Goal: Use online tool/utility

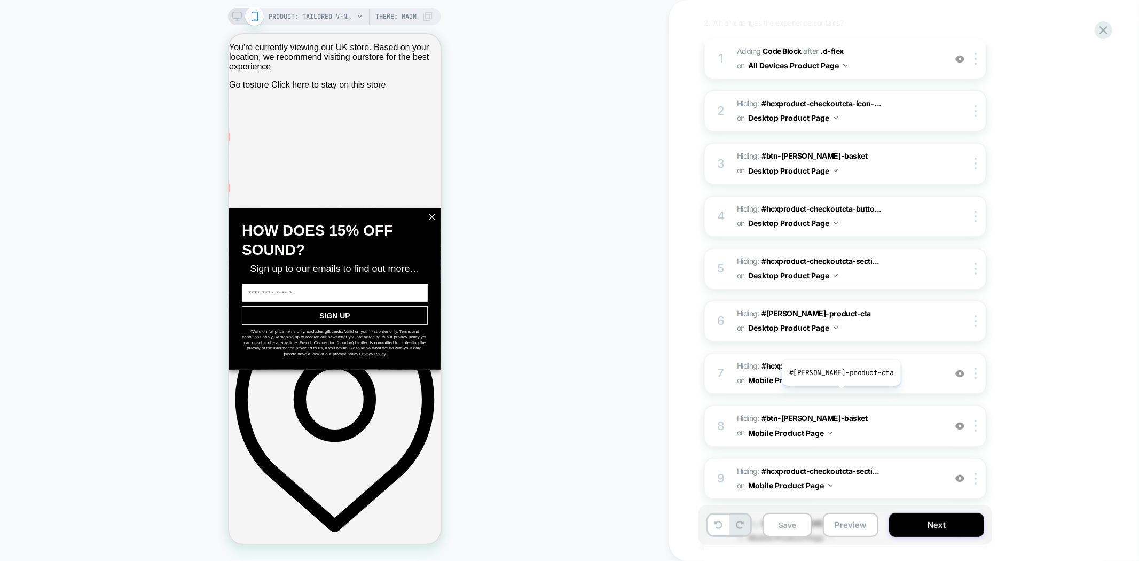
scroll to position [178, 0]
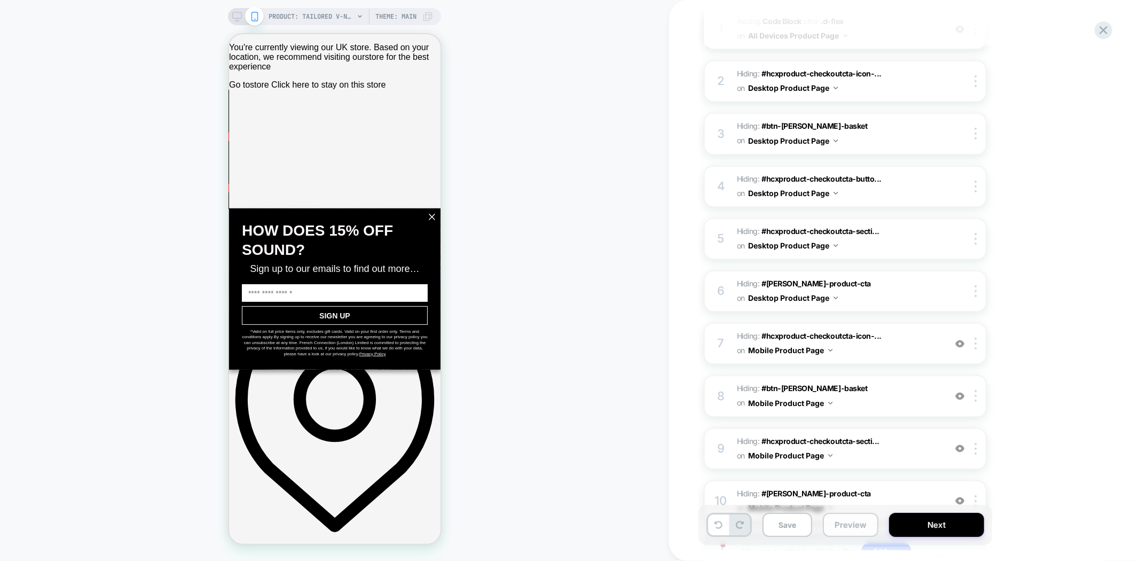
click at [845, 527] on button "Preview" at bounding box center [851, 525] width 56 height 24
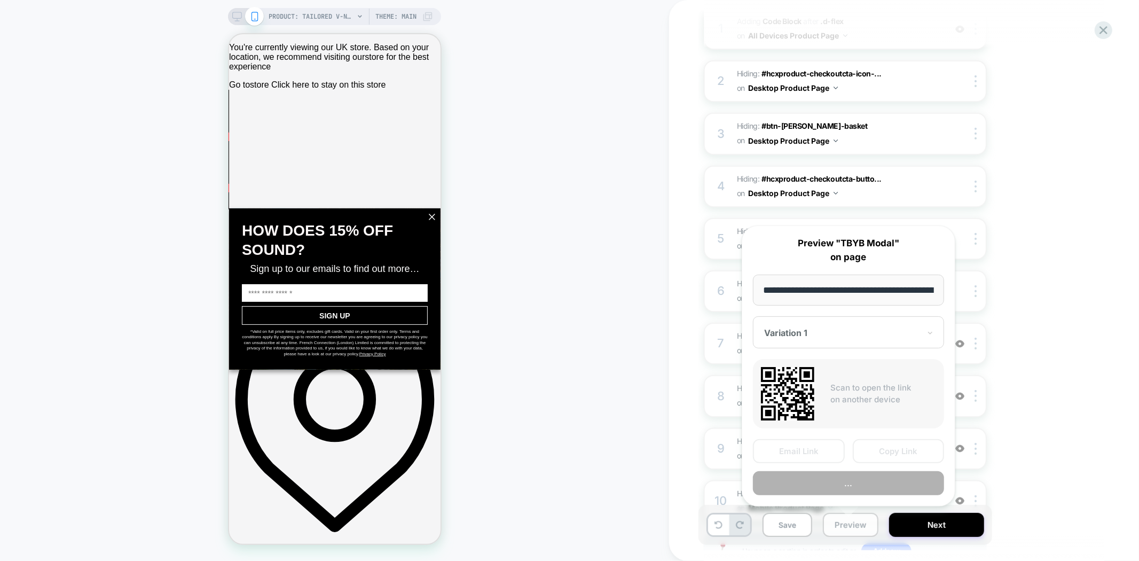
scroll to position [0, 306]
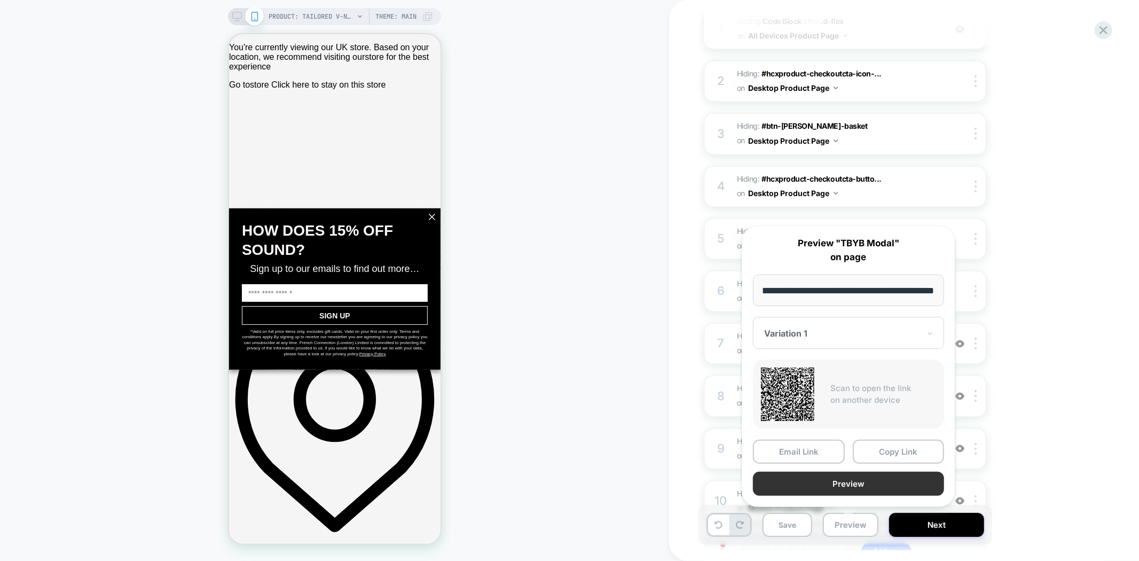
click at [868, 484] on button "Preview" at bounding box center [848, 483] width 191 height 24
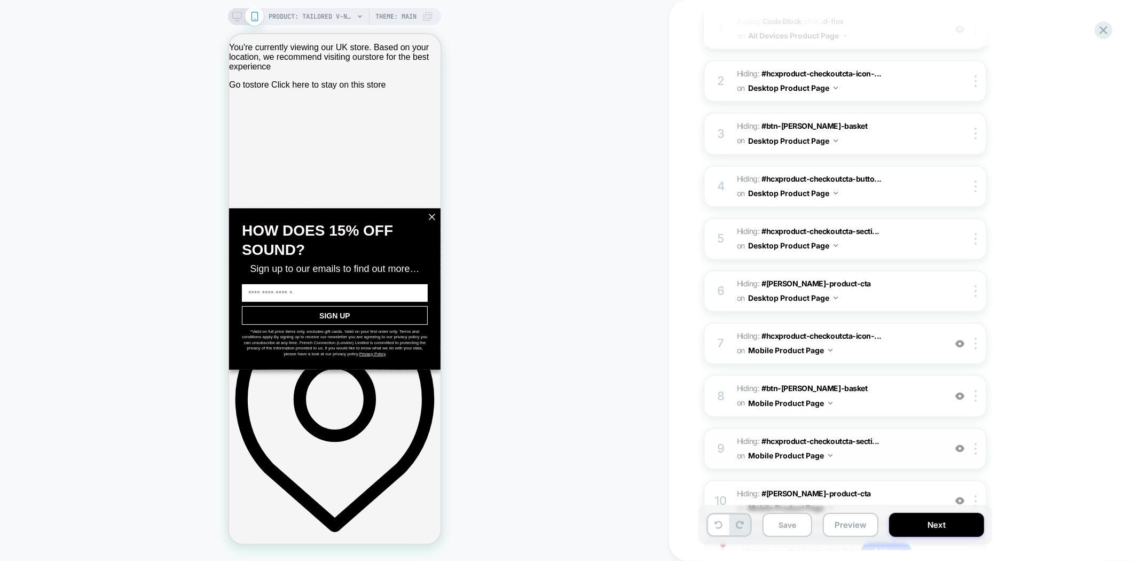
scroll to position [0, 0]
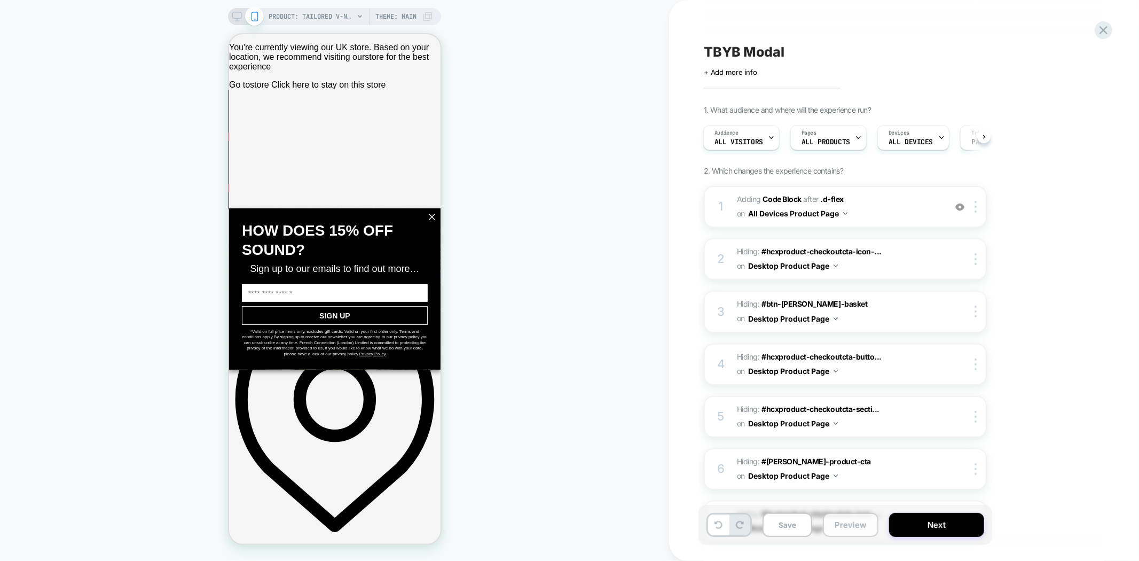
click at [849, 525] on button "Preview" at bounding box center [851, 525] width 56 height 24
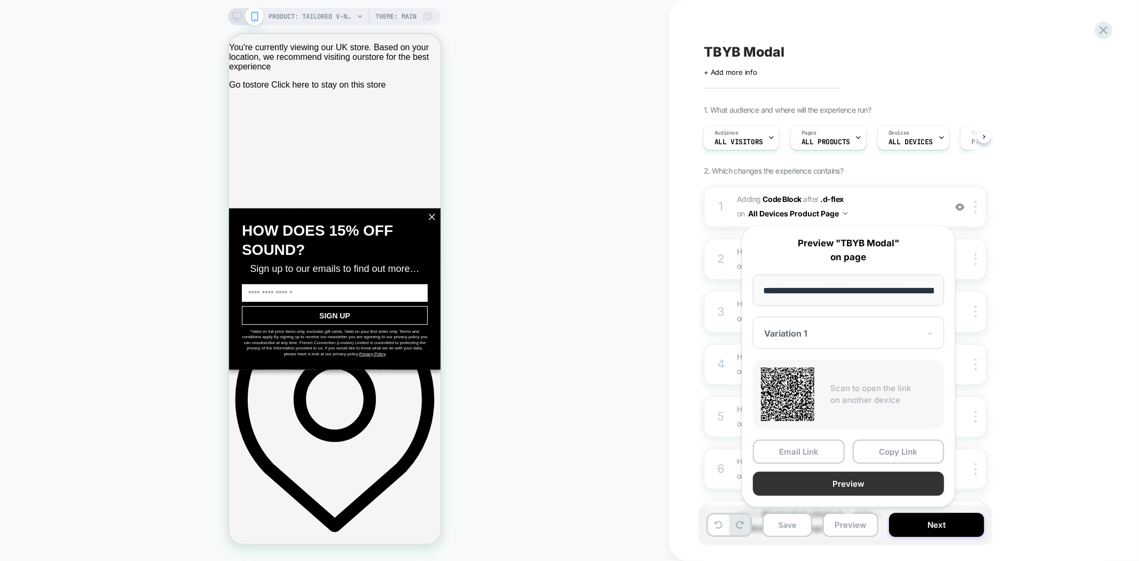
click at [863, 483] on button "Preview" at bounding box center [848, 483] width 191 height 24
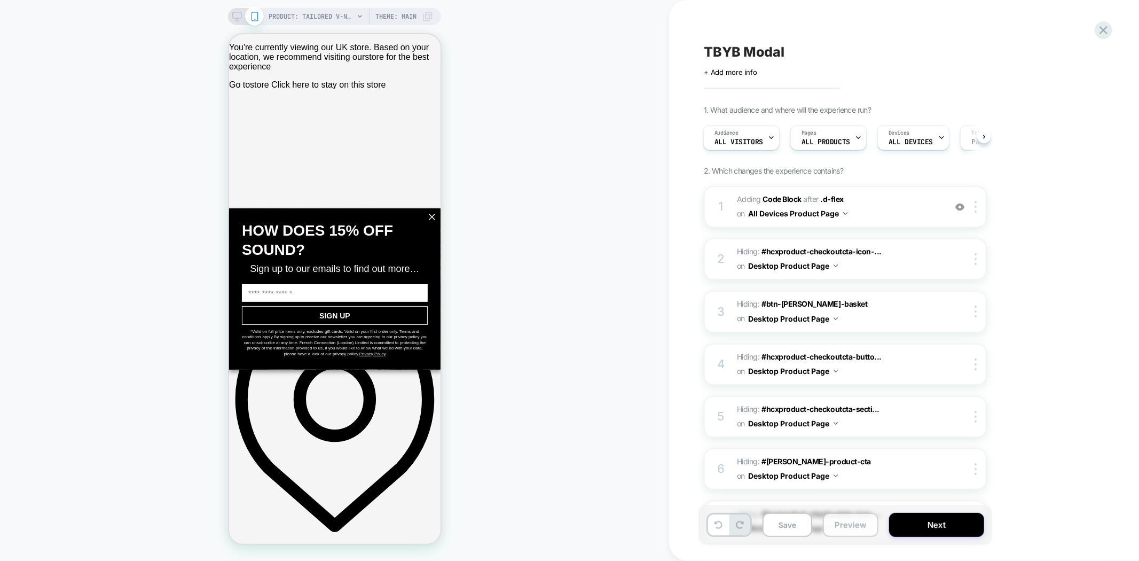
click at [853, 531] on button "Preview" at bounding box center [851, 525] width 56 height 24
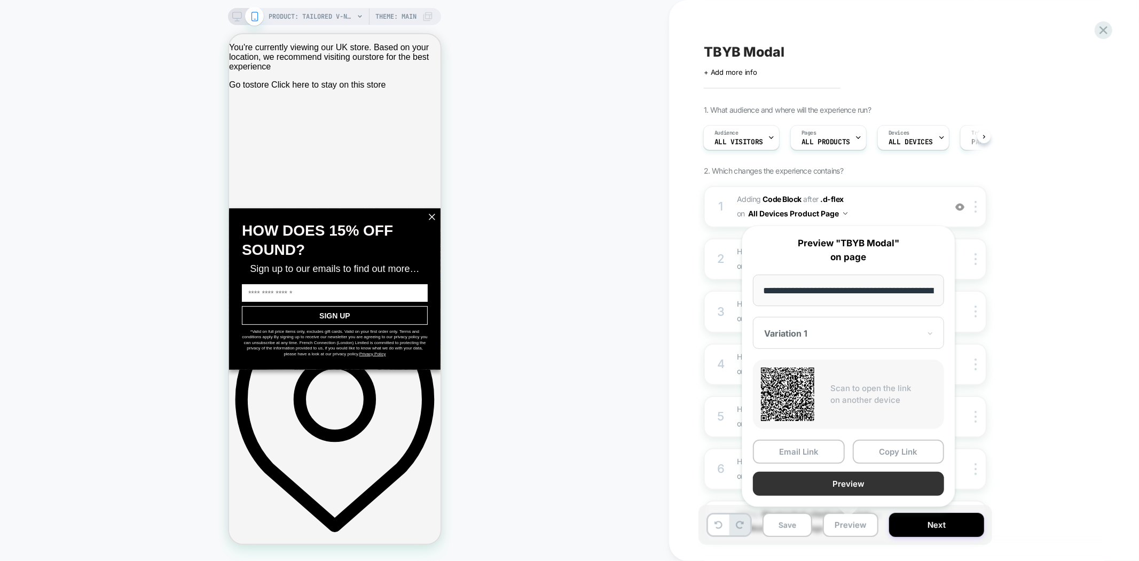
click at [895, 478] on button "Preview" at bounding box center [848, 483] width 191 height 24
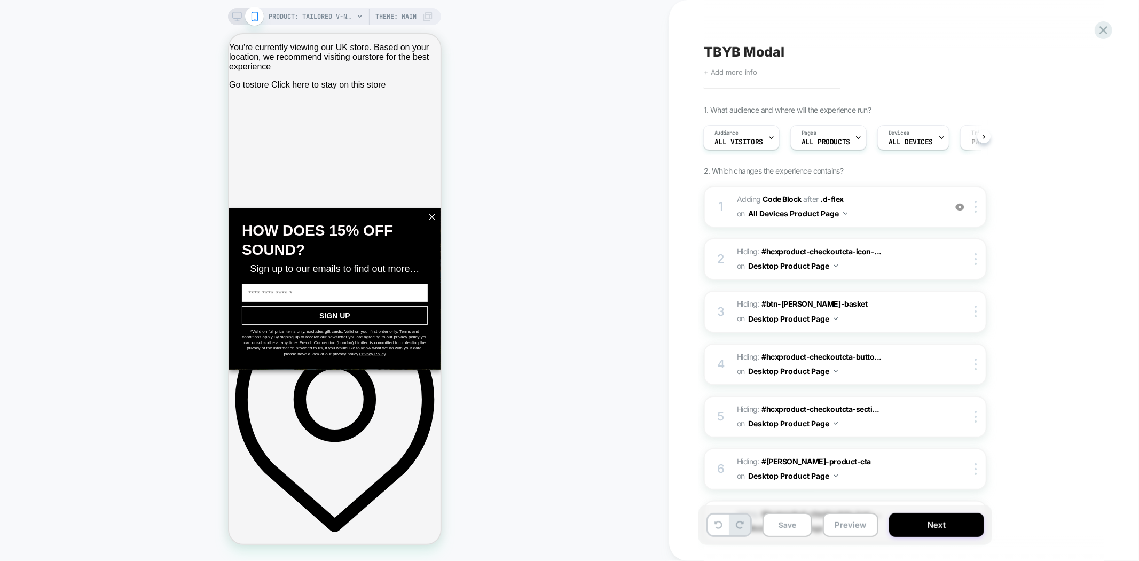
click at [730, 71] on span "+ Add more info" at bounding box center [730, 72] width 53 height 9
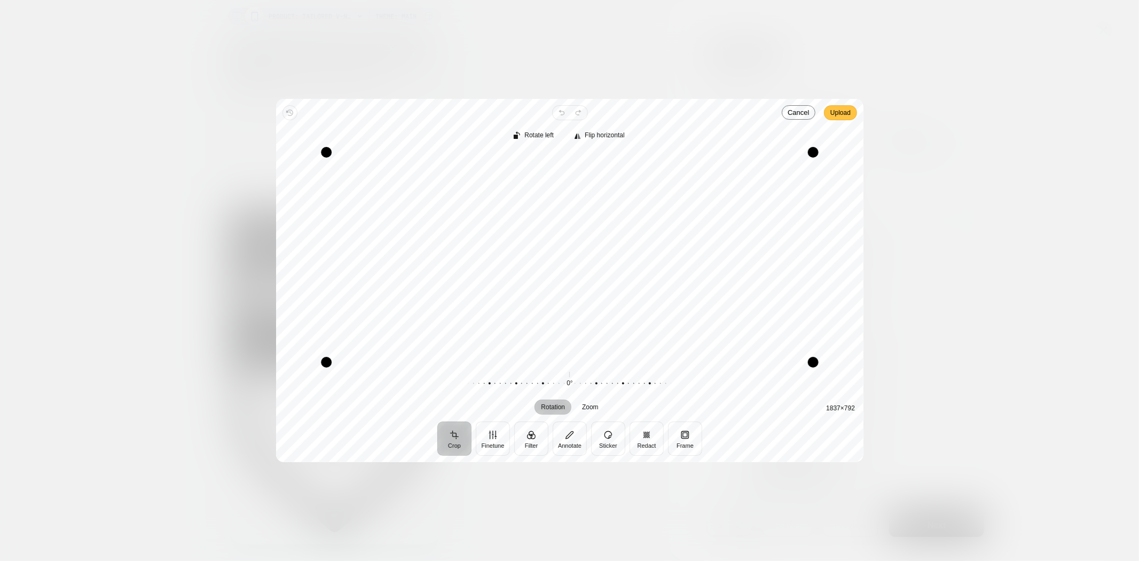
click at [844, 111] on span "Upload" at bounding box center [840, 112] width 20 height 13
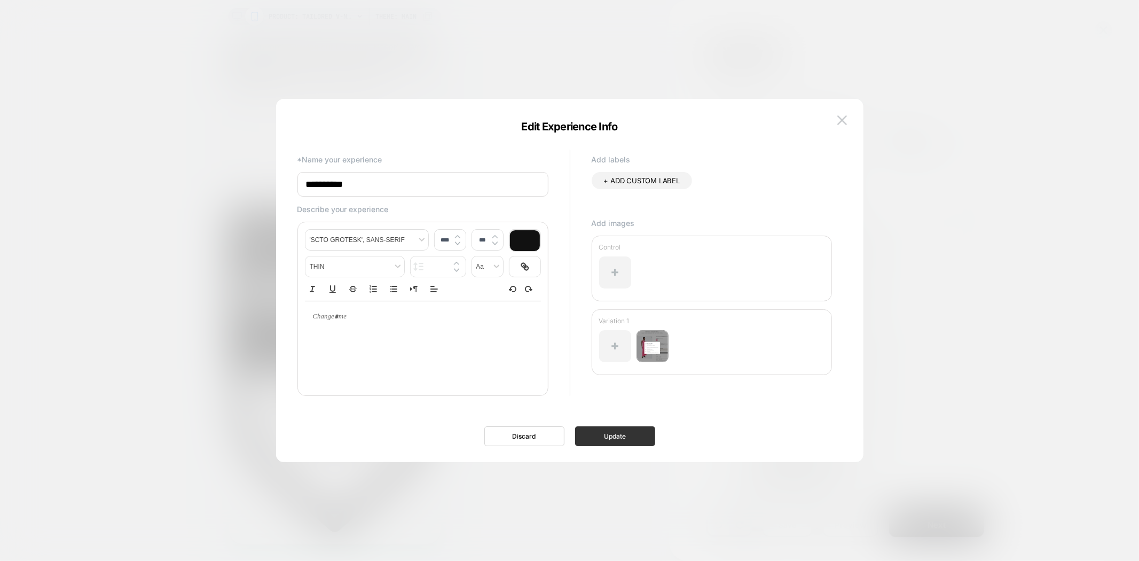
click at [614, 442] on button "Update" at bounding box center [615, 436] width 80 height 20
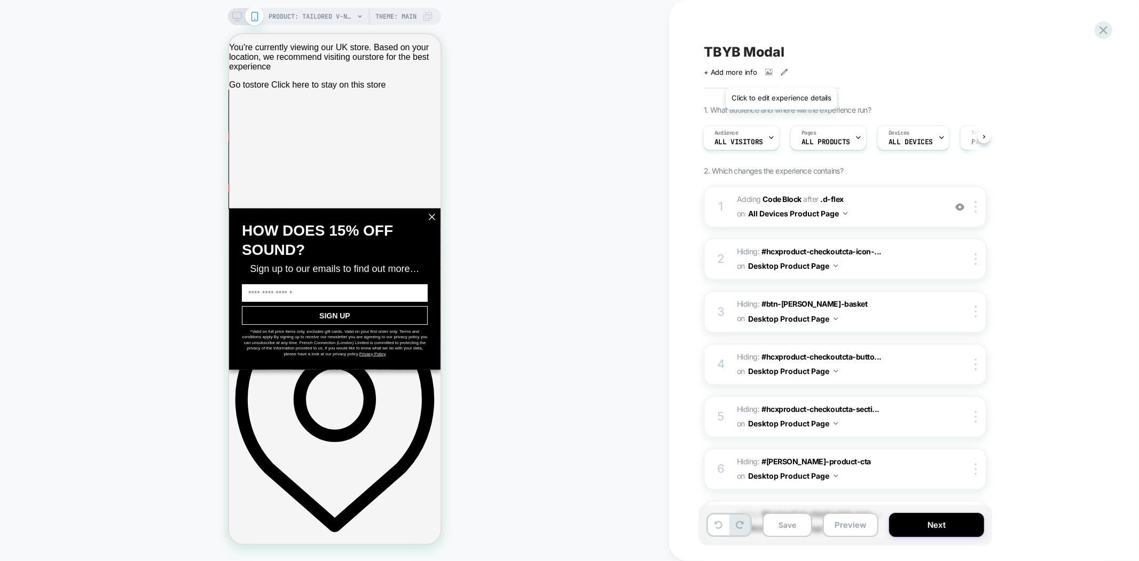
click at [782, 74] on icon at bounding box center [784, 71] width 7 height 7
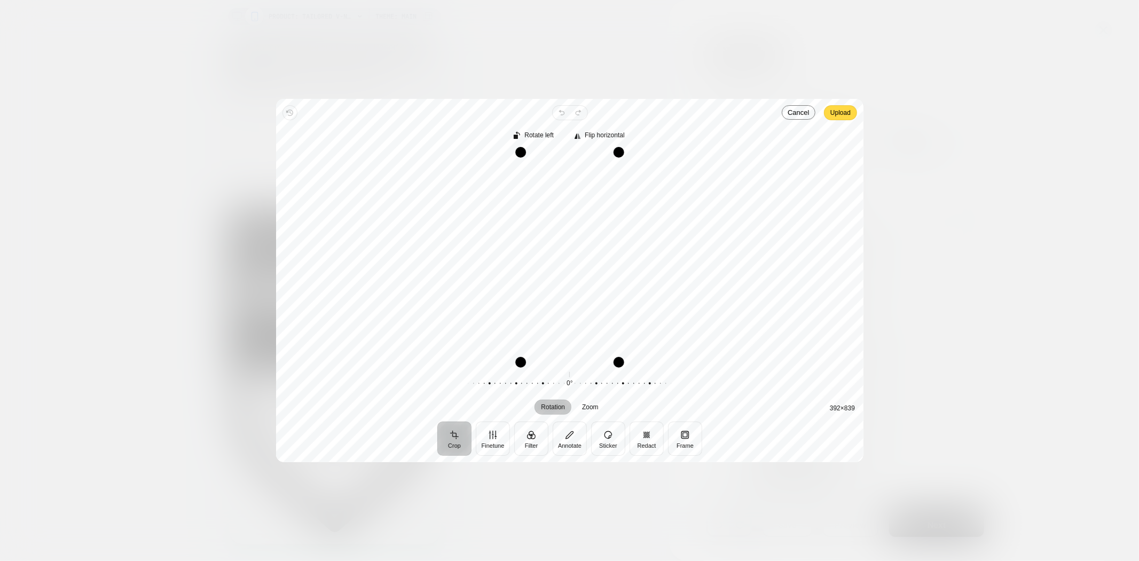
click at [842, 111] on span "Upload" at bounding box center [840, 112] width 20 height 13
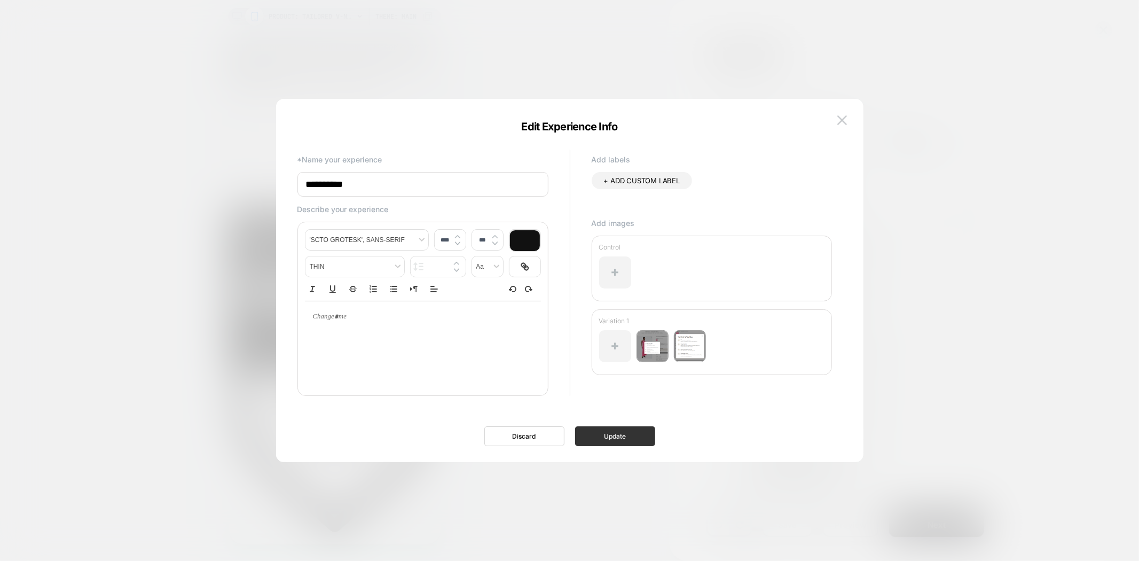
click at [631, 439] on button "Update" at bounding box center [615, 436] width 80 height 20
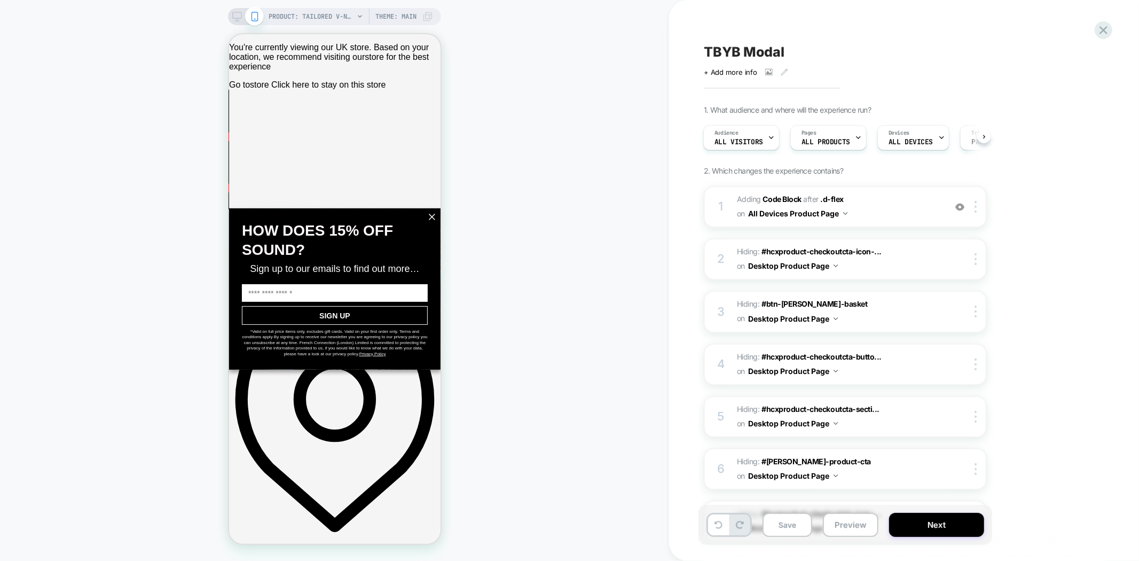
drag, startPoint x: 845, startPoint y: 527, endPoint x: 818, endPoint y: 531, distance: 27.0
click at [818, 531] on div "Save Preview Next" at bounding box center [845, 525] width 294 height 40
click at [834, 531] on button "Preview" at bounding box center [851, 525] width 56 height 24
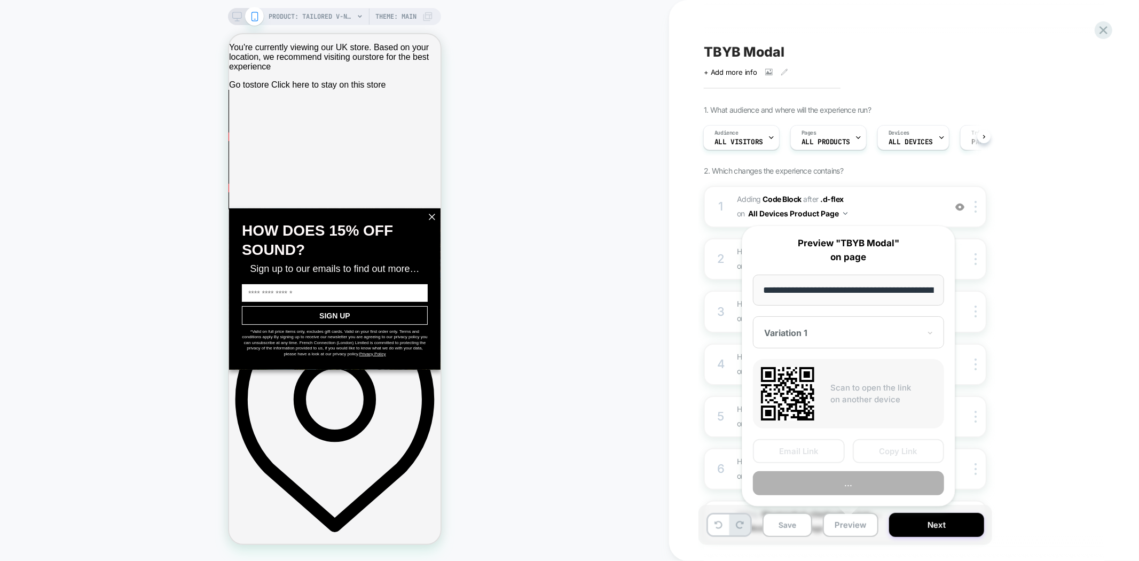
scroll to position [0, 306]
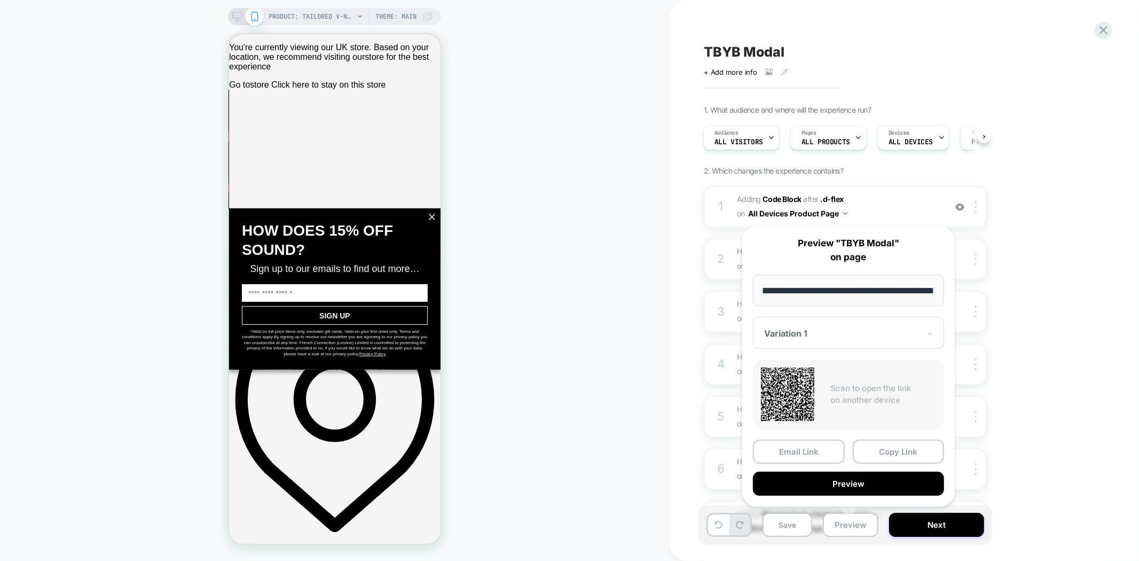
click at [814, 328] on div at bounding box center [842, 333] width 156 height 11
click at [802, 384] on div "CONTROL" at bounding box center [848, 389] width 180 height 19
click at [881, 484] on button "Preview" at bounding box center [848, 483] width 191 height 24
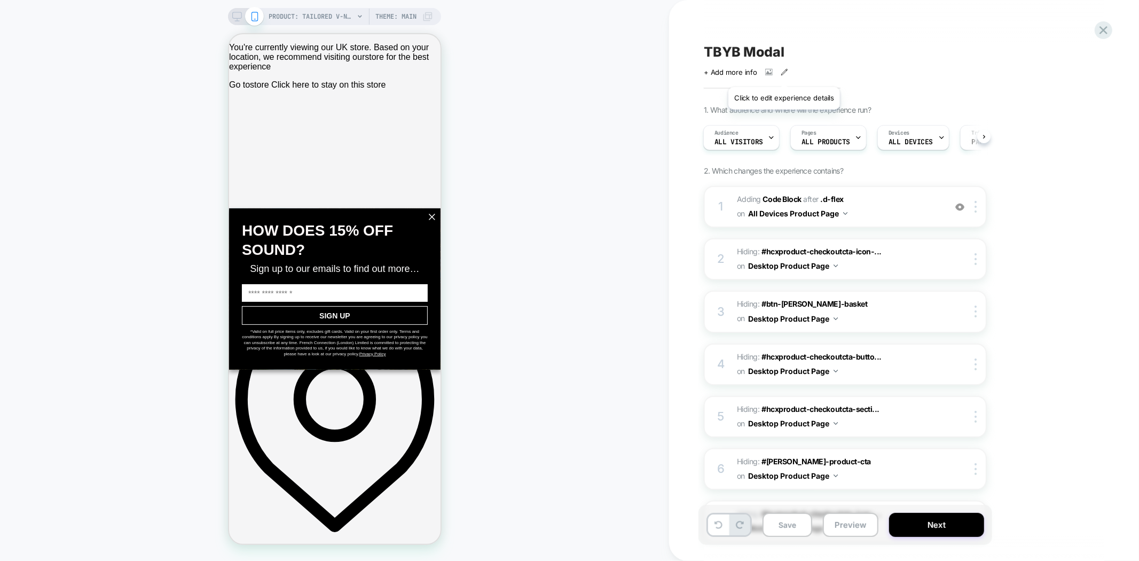
click at [784, 74] on icon at bounding box center [784, 71] width 7 height 7
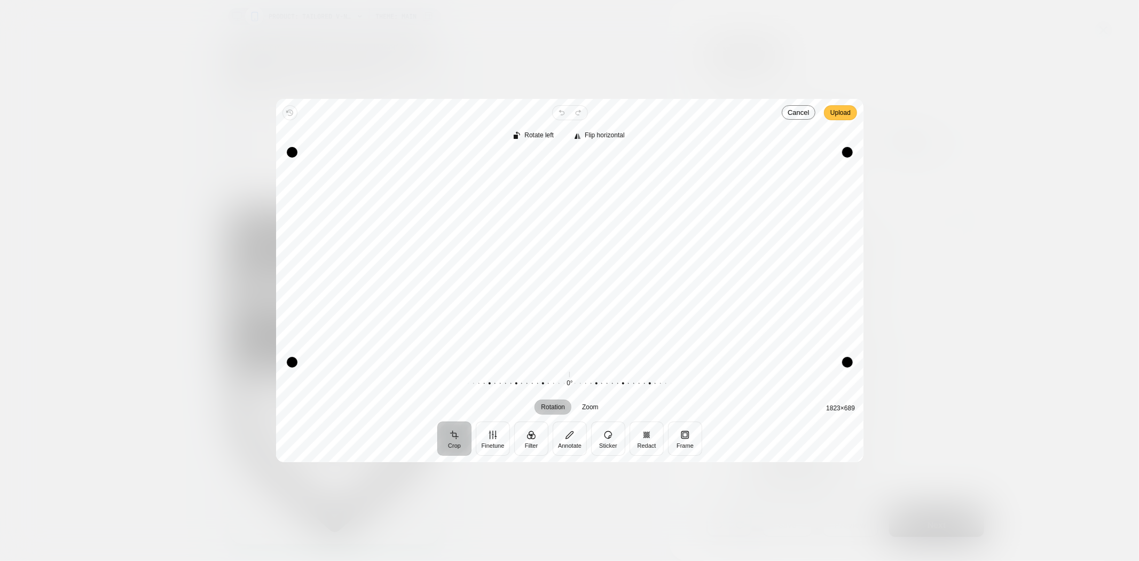
click at [836, 119] on span "Upload" at bounding box center [840, 112] width 20 height 13
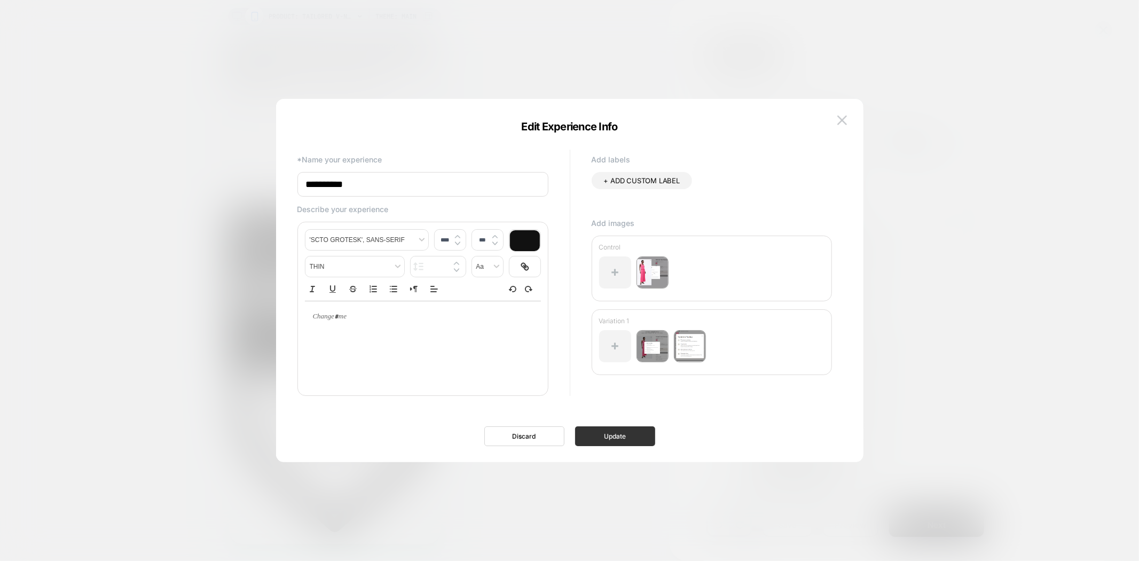
click at [632, 440] on button "Update" at bounding box center [615, 436] width 80 height 20
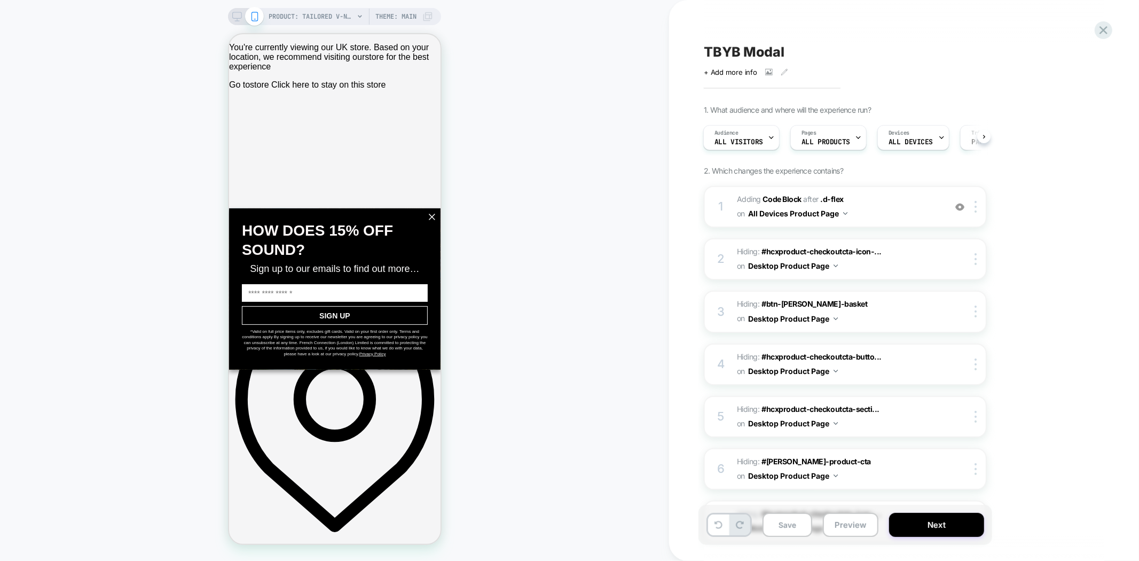
click at [731, 54] on span "TBYB Modal" at bounding box center [744, 52] width 81 height 16
click at [849, 518] on button "Preview" at bounding box center [851, 525] width 56 height 24
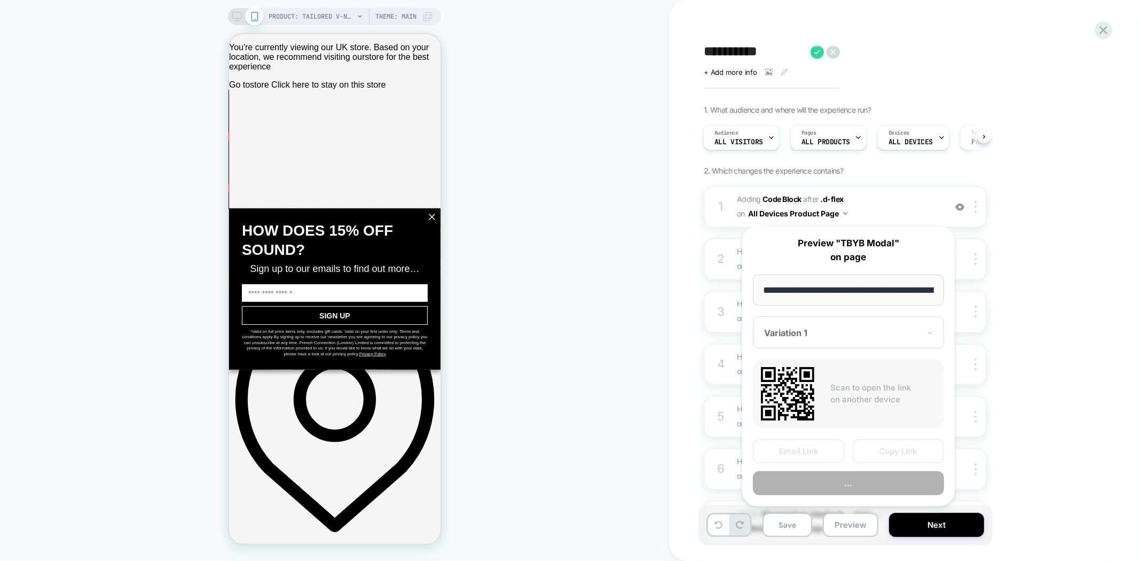
scroll to position [0, 306]
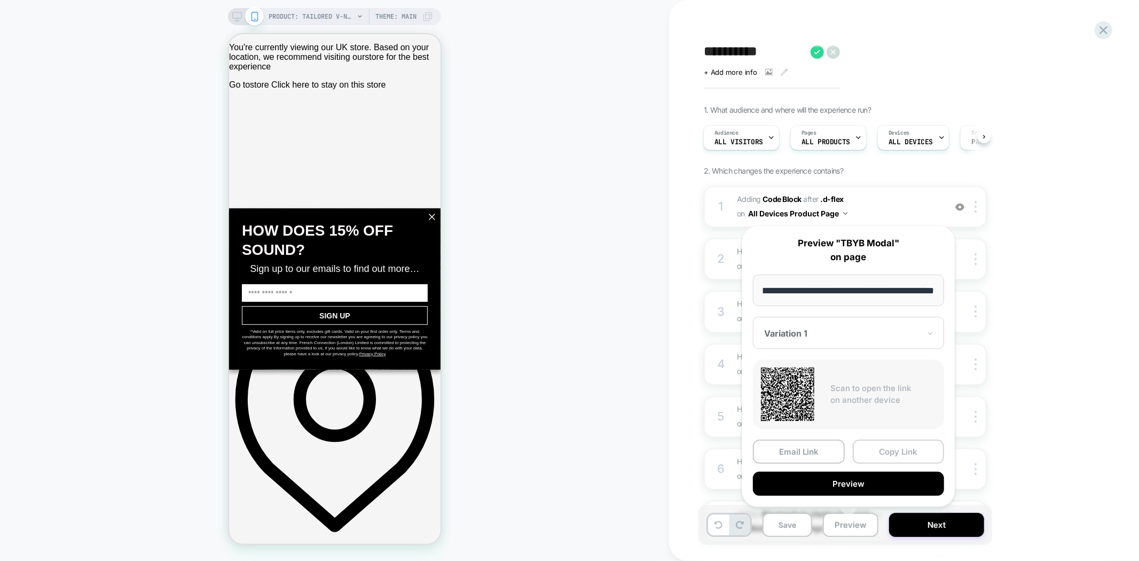
click at [887, 450] on button "Copy Link" at bounding box center [899, 451] width 92 height 24
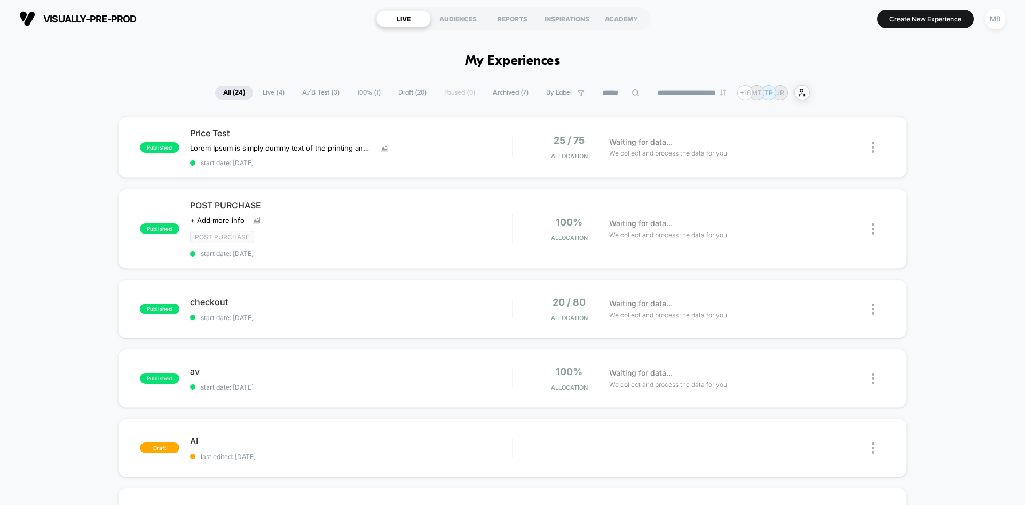
click at [632, 94] on icon at bounding box center [636, 93] width 8 height 8
paste input "********"
type input "********"
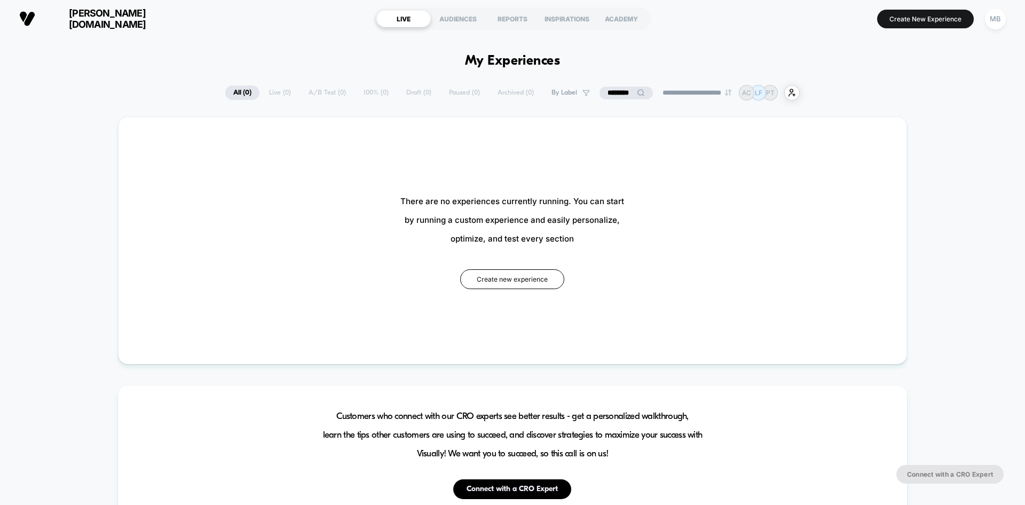
click at [618, 92] on input "********" at bounding box center [626, 92] width 53 height 13
